Goal: Task Accomplishment & Management: Manage account settings

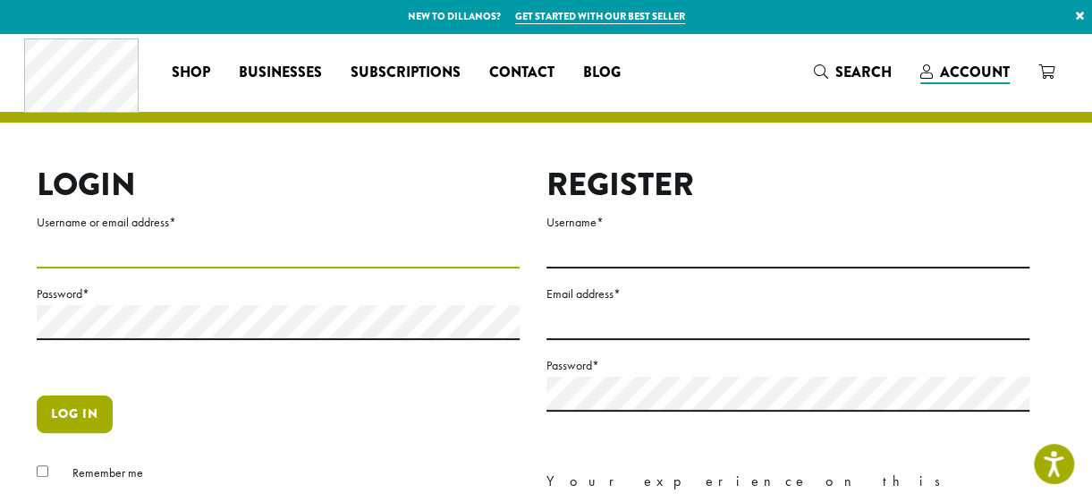
type input "**********"
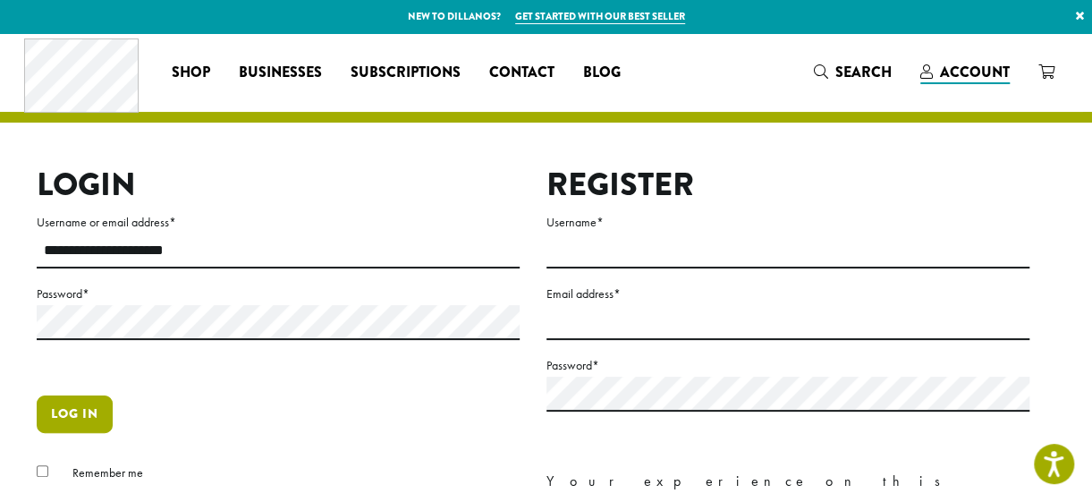
click at [52, 411] on button "Log in" at bounding box center [75, 414] width 76 height 38
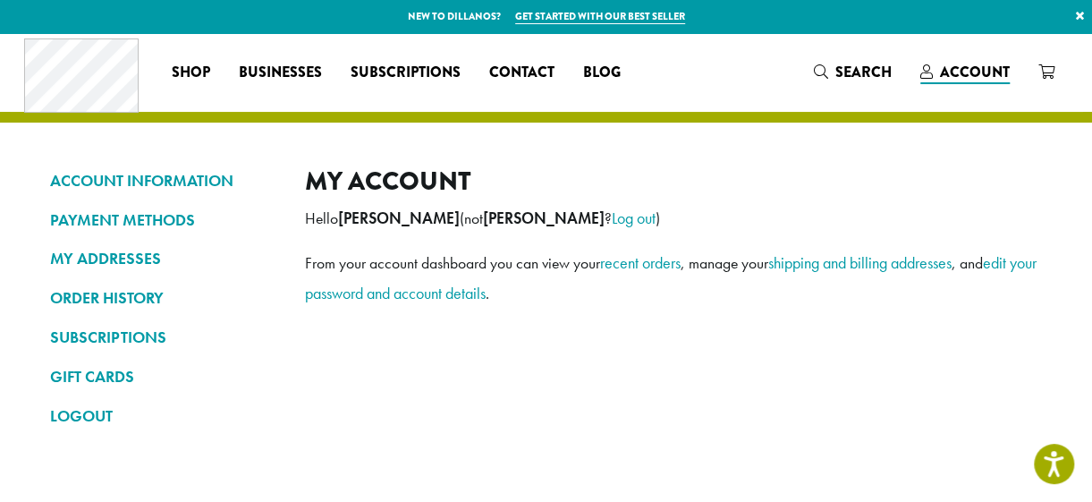
scroll to position [36, 0]
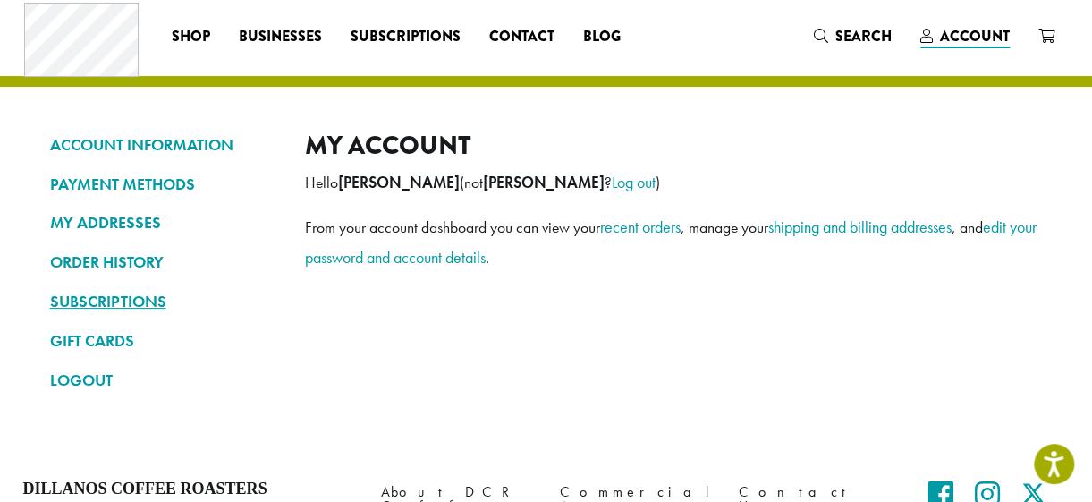
click at [106, 298] on link "SUBSCRIPTIONS" at bounding box center [164, 301] width 228 height 30
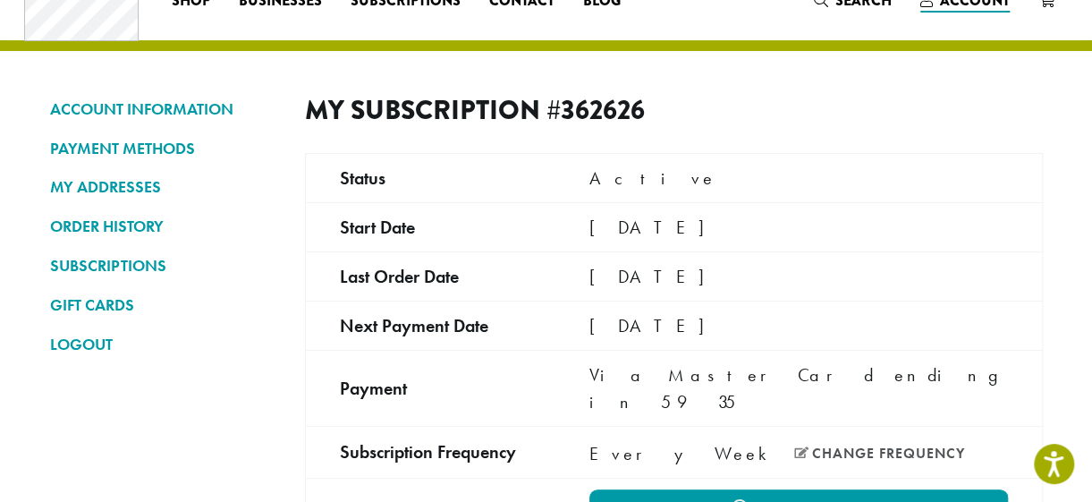
scroll to position [107, 0]
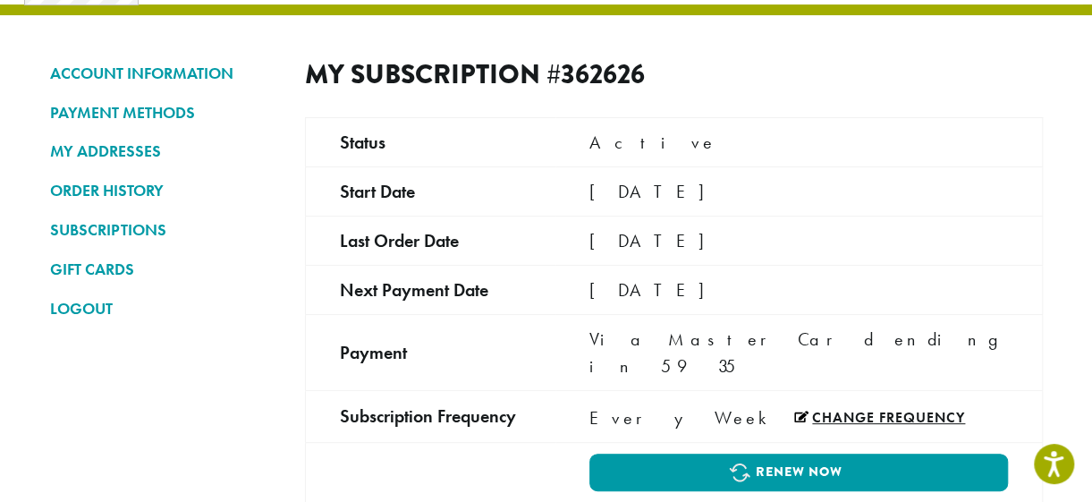
click at [794, 410] on link "Change frequency" at bounding box center [879, 417] width 171 height 14
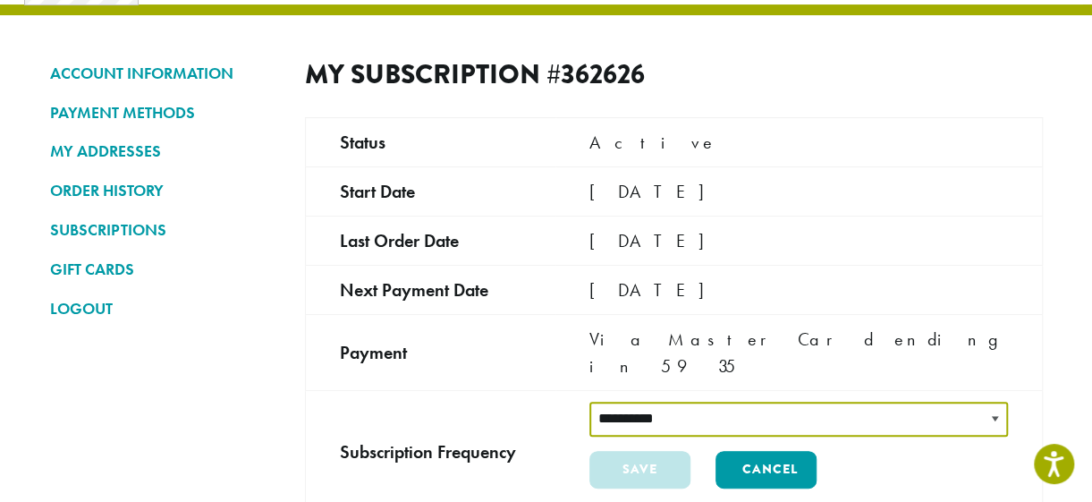
click at [726, 402] on select "**********" at bounding box center [798, 419] width 419 height 35
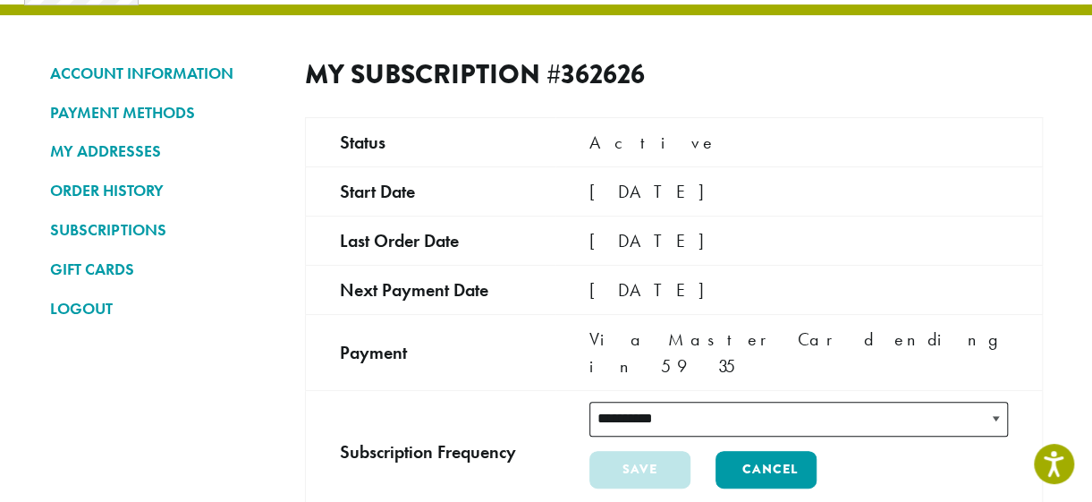
click at [785, 151] on td "Active" at bounding box center [798, 141] width 486 height 49
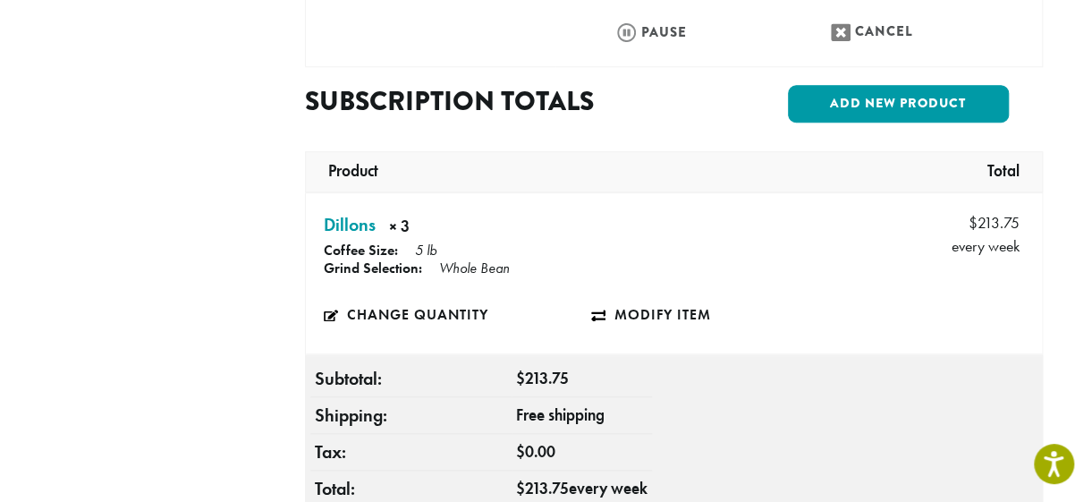
scroll to position [715, 0]
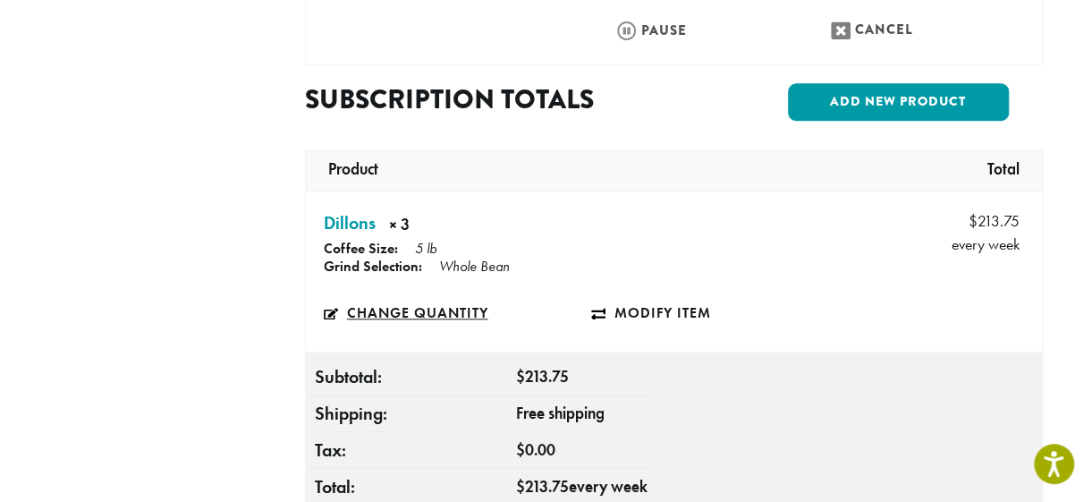
click at [469, 292] on link "Change quantity" at bounding box center [457, 312] width 267 height 41
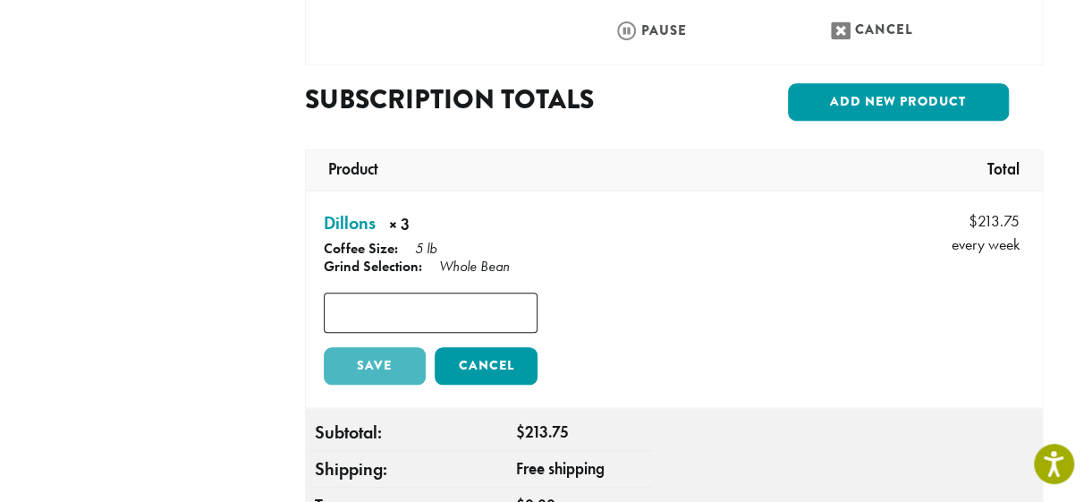
type input "*"
click at [529, 292] on input "*" at bounding box center [431, 312] width 214 height 40
click at [382, 347] on link "Save" at bounding box center [375, 366] width 103 height 38
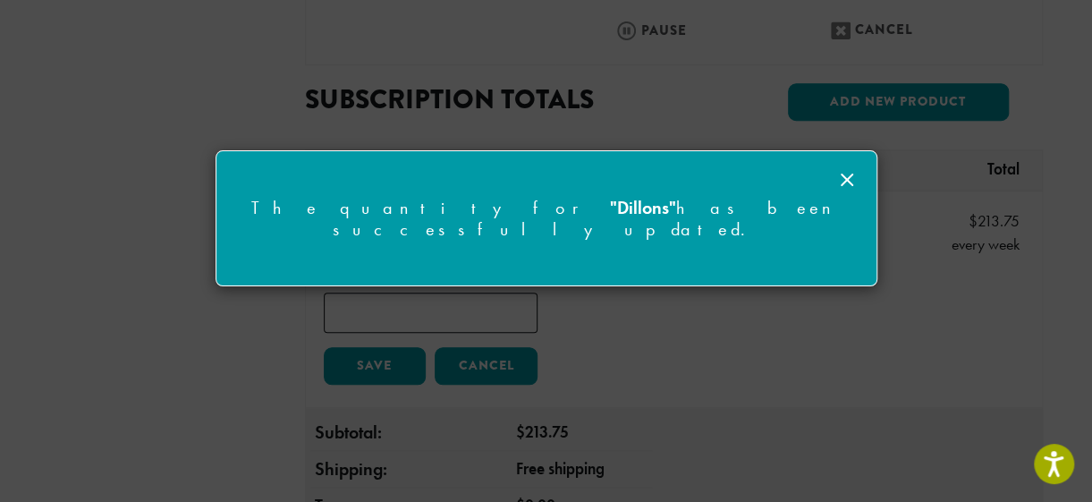
click at [850, 183] on line at bounding box center [847, 179] width 11 height 11
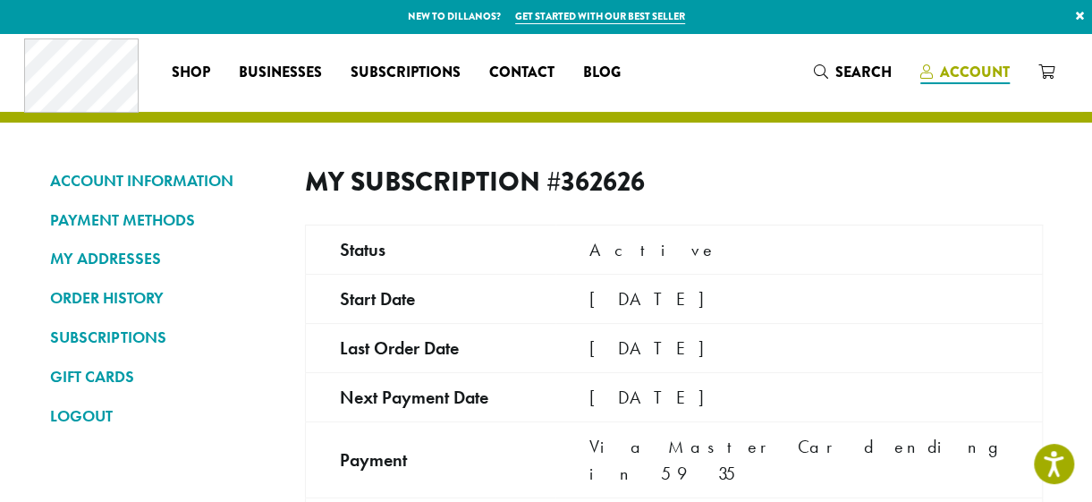
click at [944, 85] on link "Account" at bounding box center [965, 72] width 118 height 30
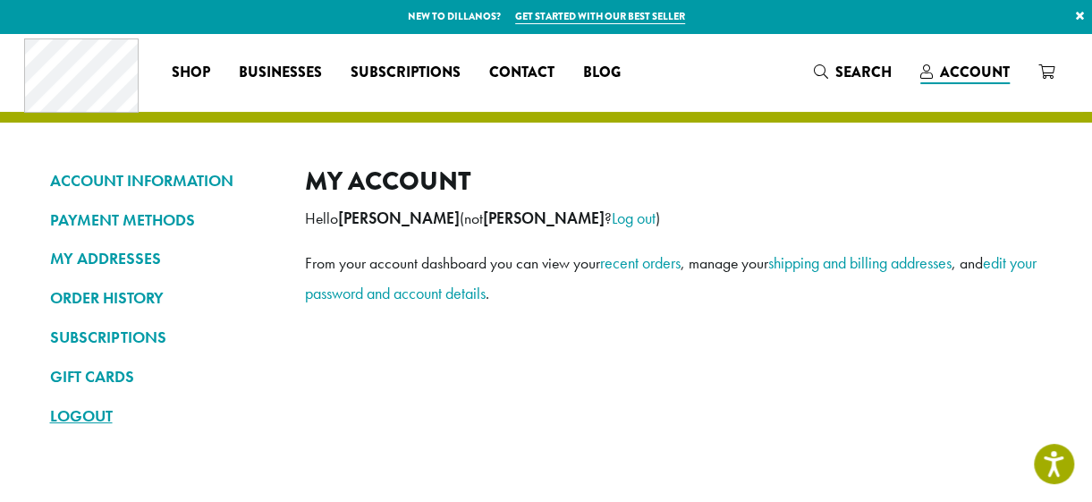
click at [89, 421] on link "LOGOUT" at bounding box center [164, 416] width 228 height 30
